Goal: Find specific page/section: Find specific page/section

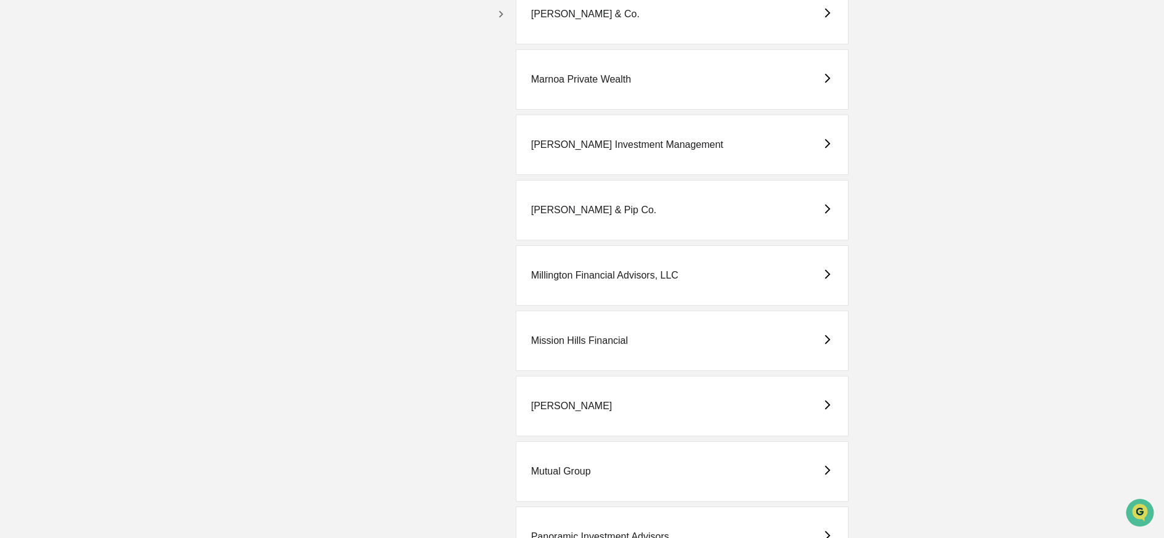
scroll to position [2411, 0]
click at [562, 406] on div "[PERSON_NAME]" at bounding box center [571, 403] width 81 height 11
